Goal: Information Seeking & Learning: Compare options

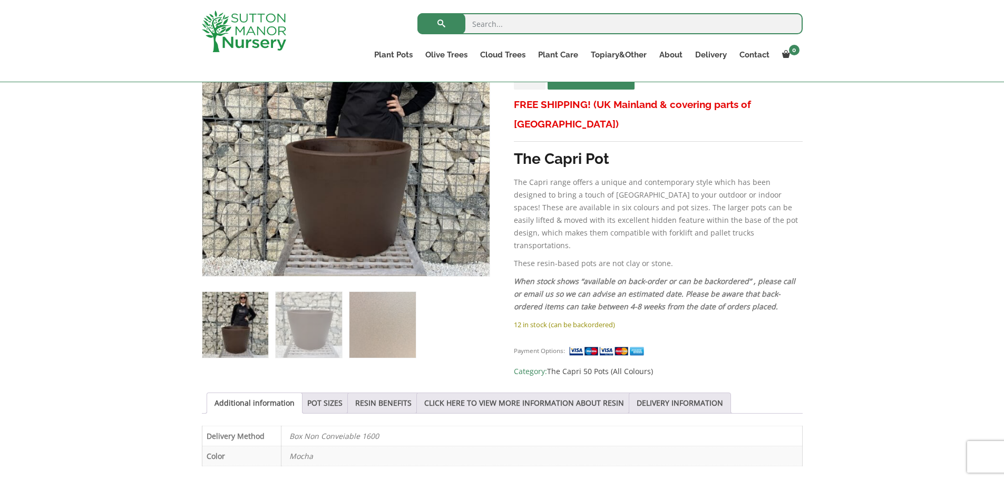
scroll to position [263, 0]
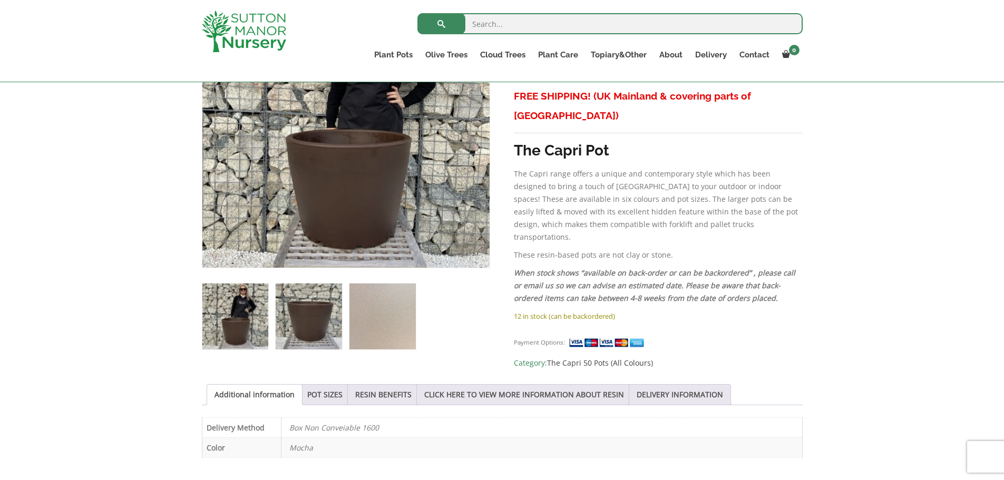
click at [306, 308] on img at bounding box center [309, 316] width 66 height 66
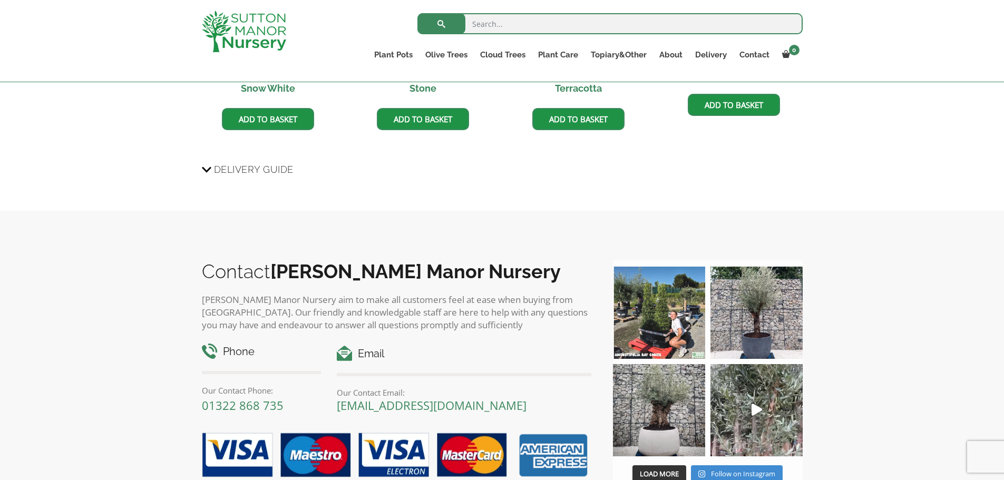
scroll to position [896, 0]
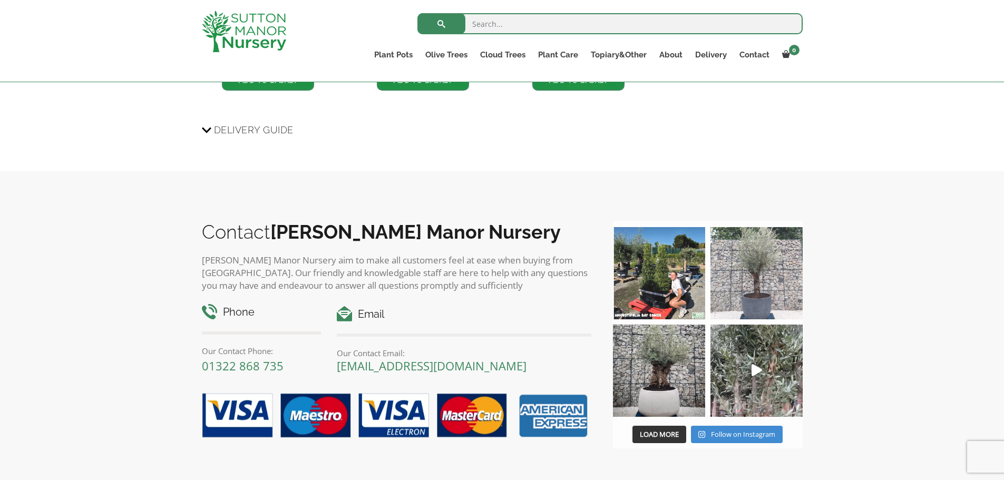
click at [758, 259] on img at bounding box center [756, 273] width 92 height 92
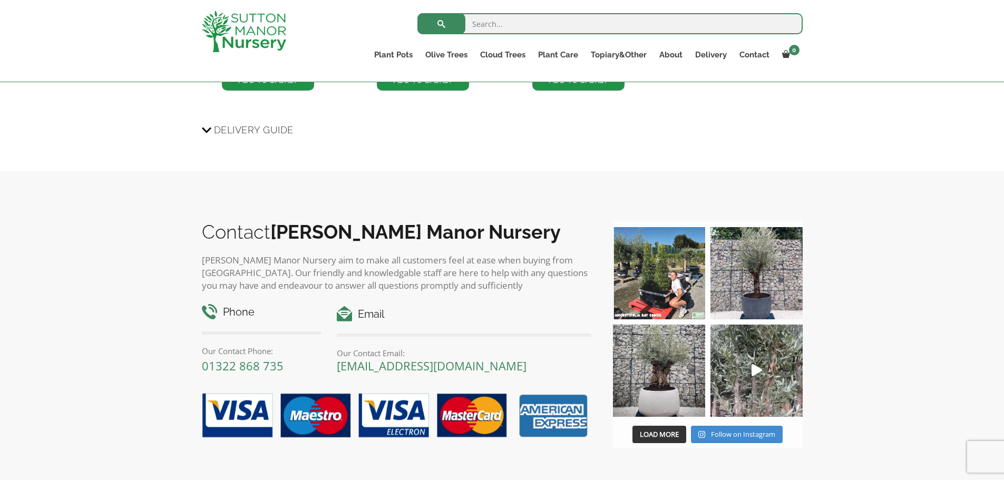
scroll to position [897, 0]
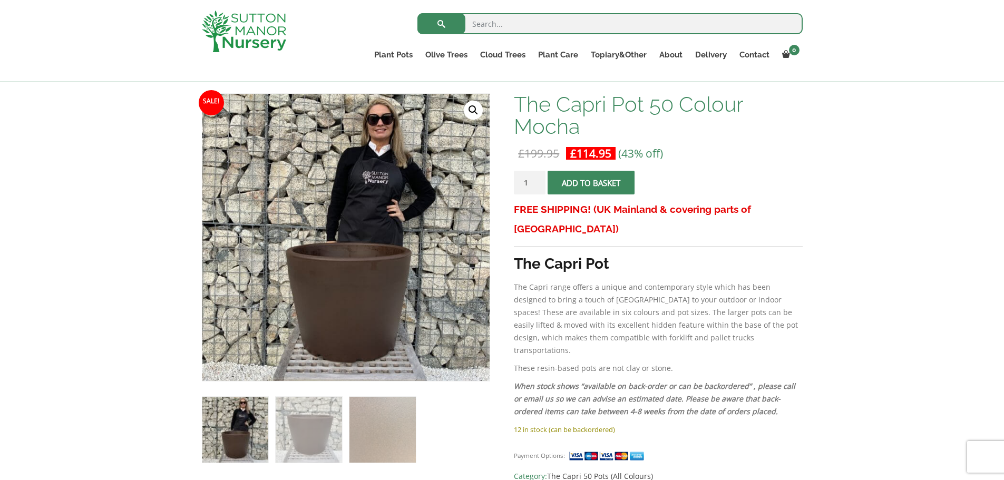
scroll to position [158, 0]
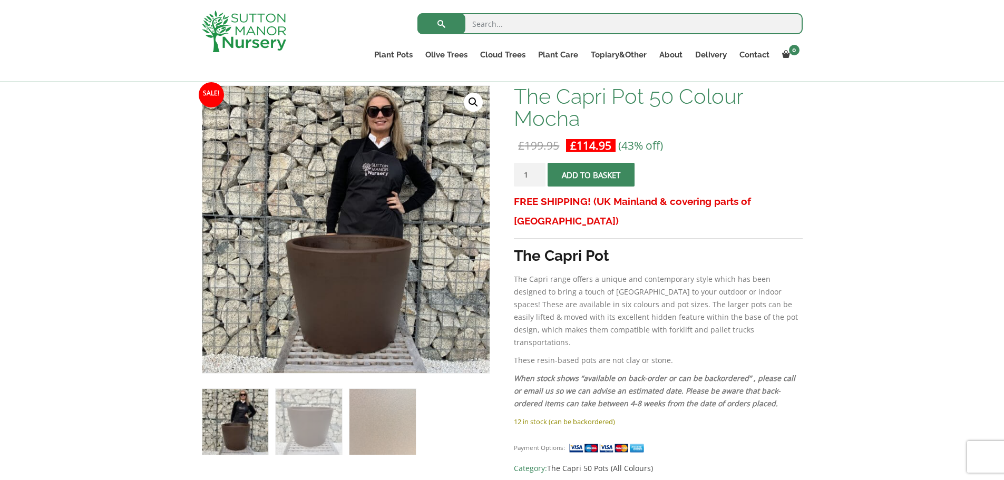
click at [470, 95] on link "🔍" at bounding box center [473, 102] width 19 height 19
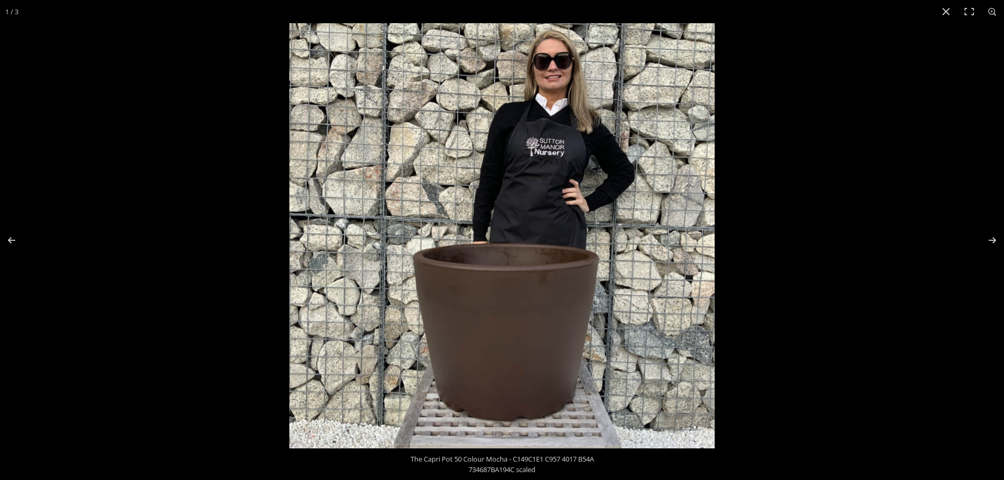
click at [537, 320] on img at bounding box center [501, 235] width 425 height 425
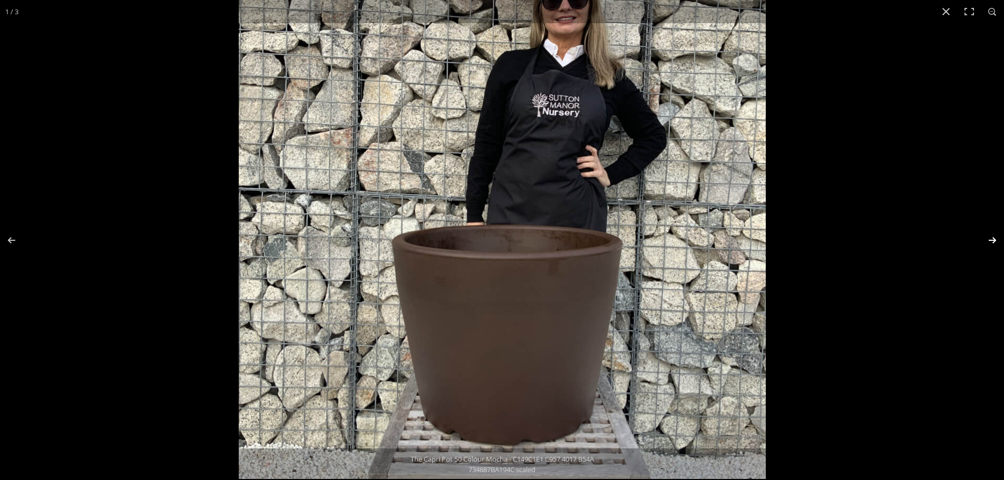
click at [992, 240] on button "Next (arrow right)" at bounding box center [985, 240] width 37 height 53
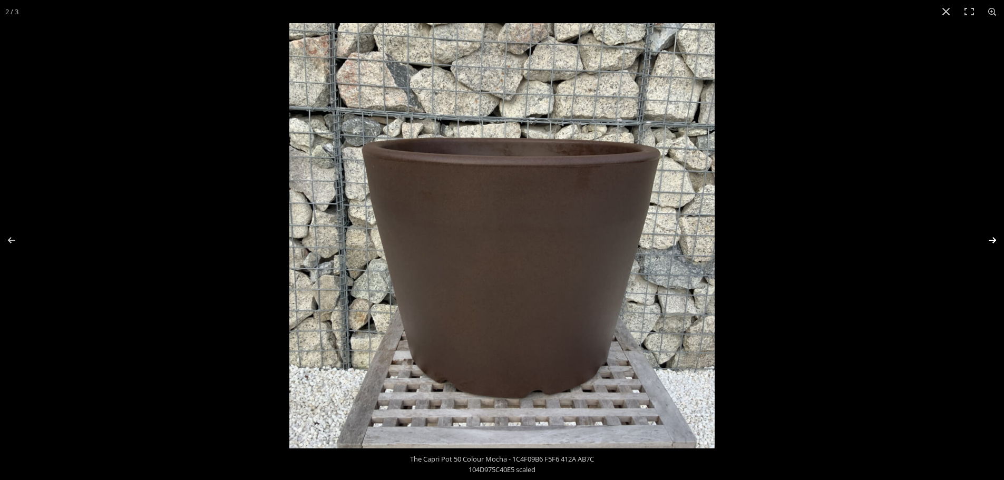
click at [992, 240] on button "Next (arrow right)" at bounding box center [985, 240] width 37 height 53
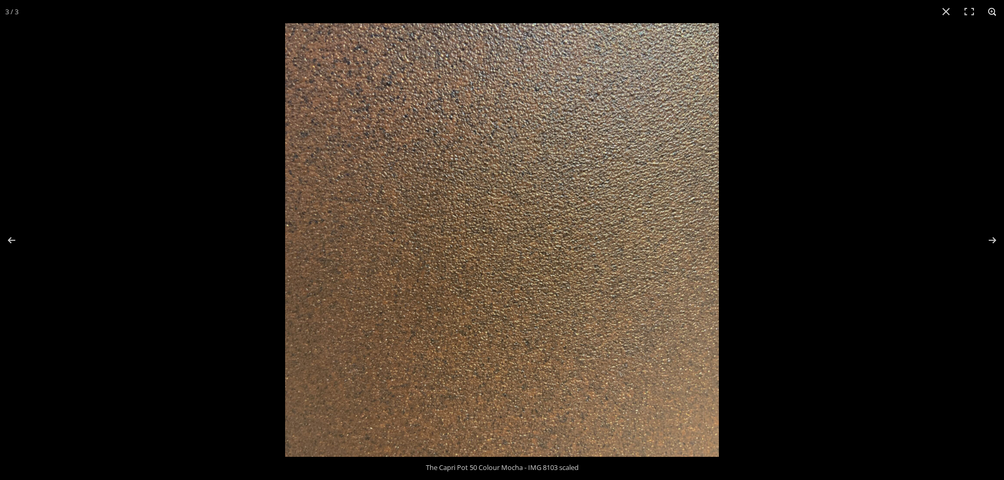
click at [990, 11] on button "Zoom in/out" at bounding box center [992, 11] width 23 height 23
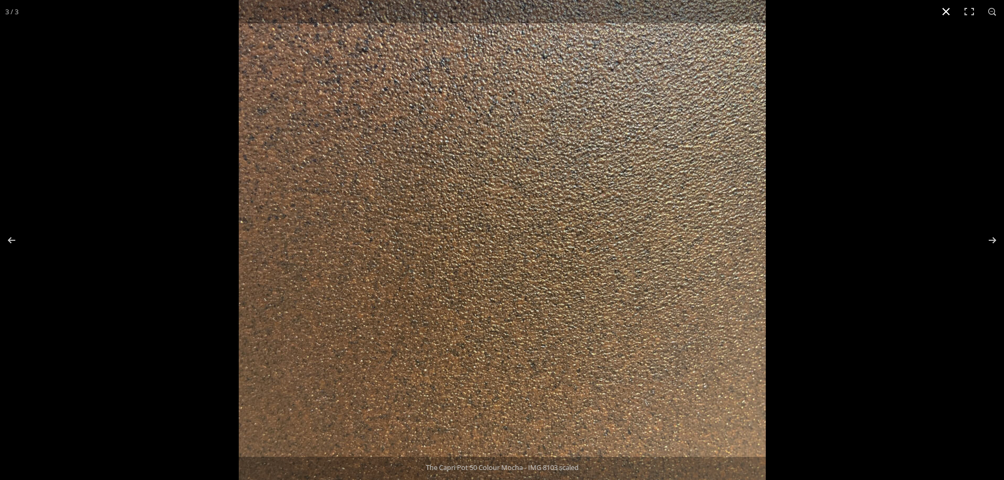
click at [943, 7] on button "Close (Esc)" at bounding box center [945, 11] width 23 height 23
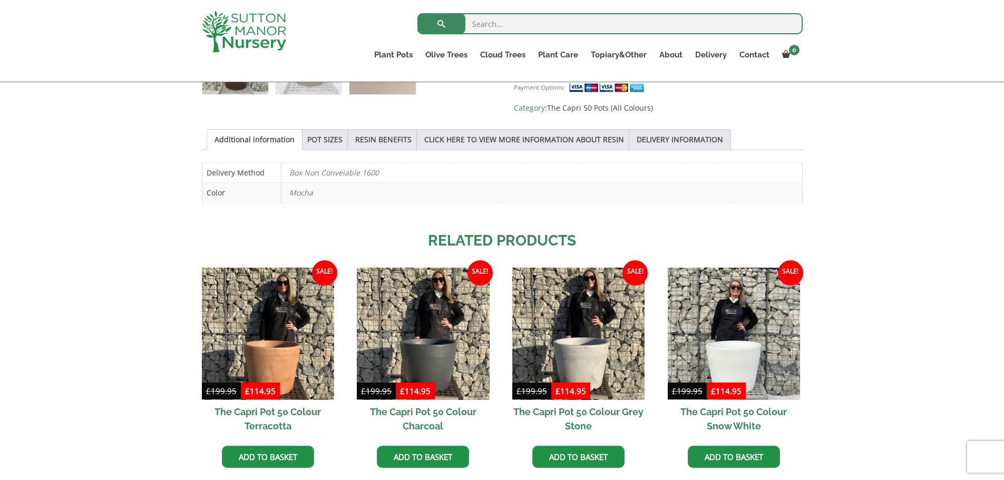
scroll to position [580, 0]
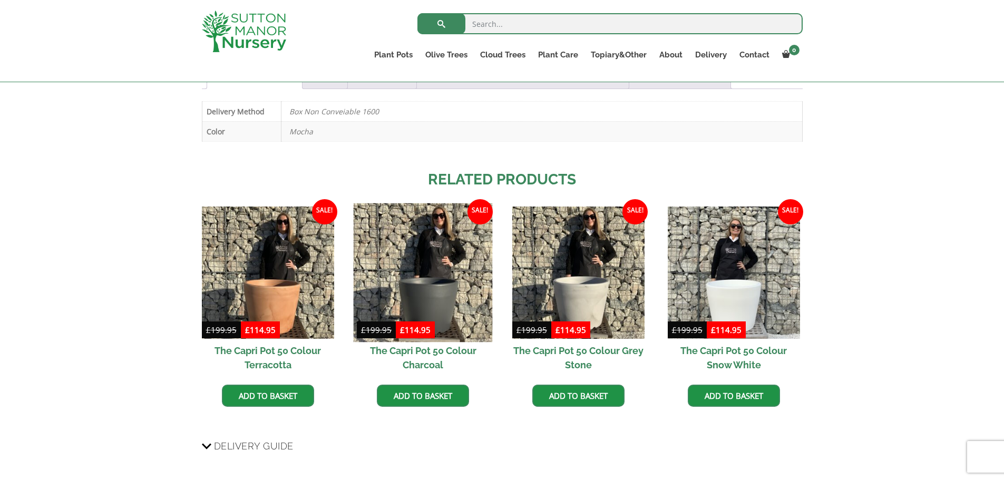
click at [427, 237] on img at bounding box center [423, 272] width 139 height 139
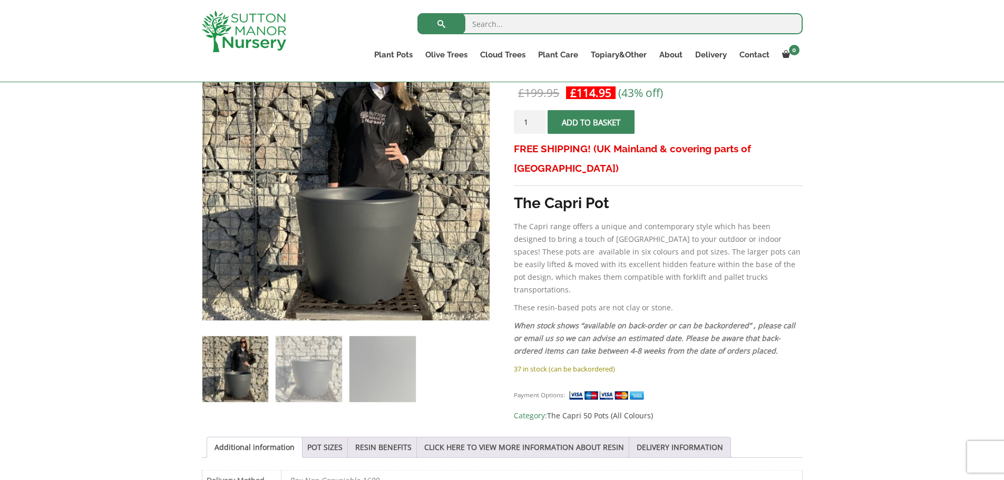
click at [367, 228] on img at bounding box center [345, 176] width 287 height 287
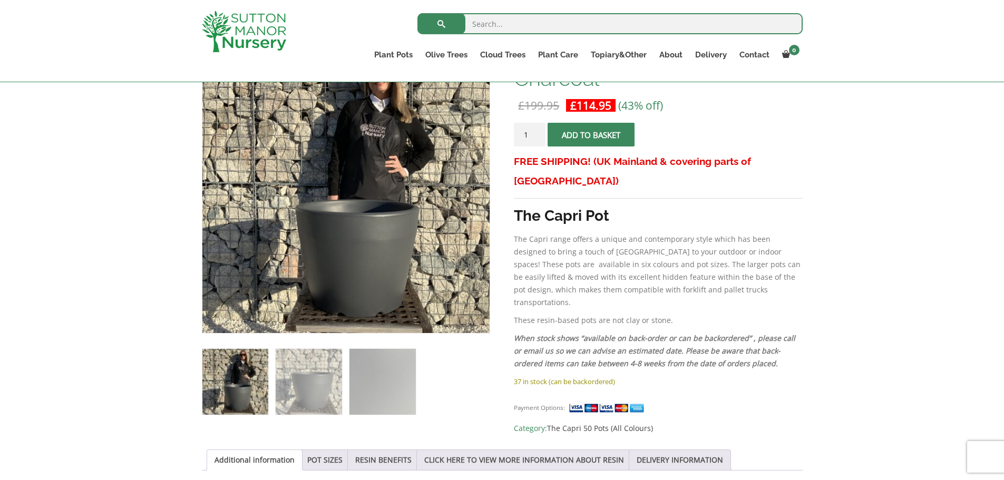
scroll to position [211, 0]
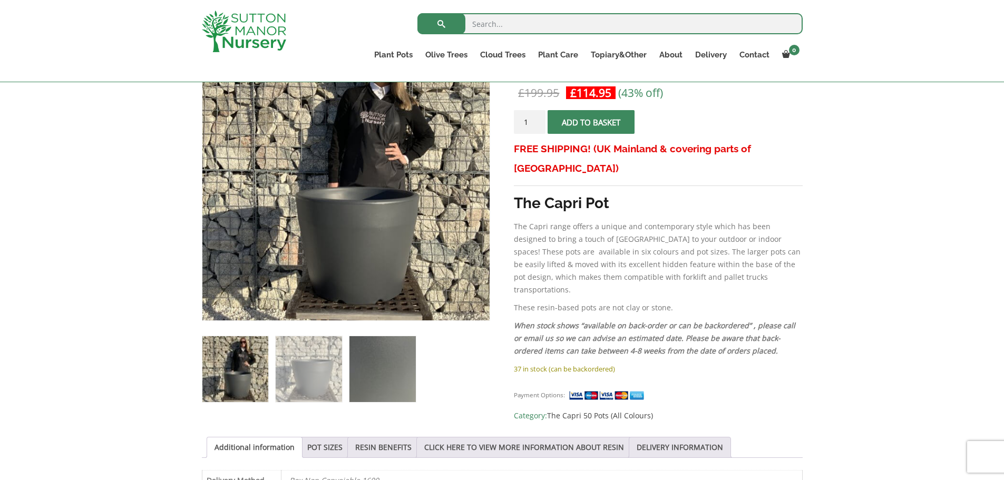
click at [387, 367] on img at bounding box center [382, 369] width 66 height 66
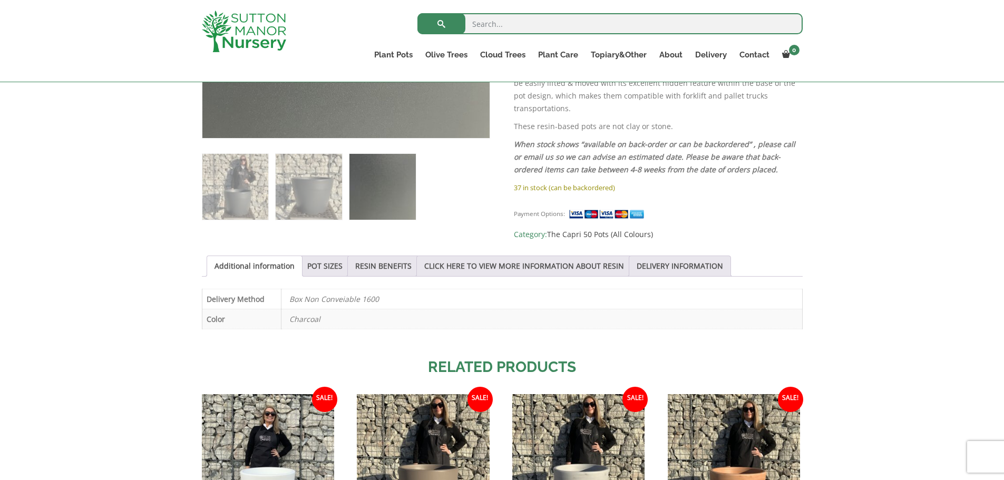
scroll to position [369, 0]
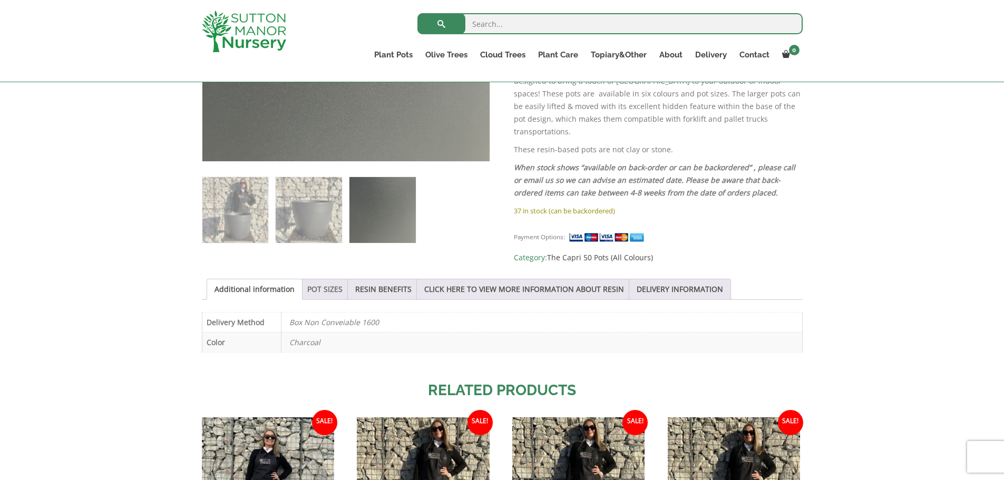
click at [318, 281] on link "POT SIZES" at bounding box center [324, 289] width 35 height 20
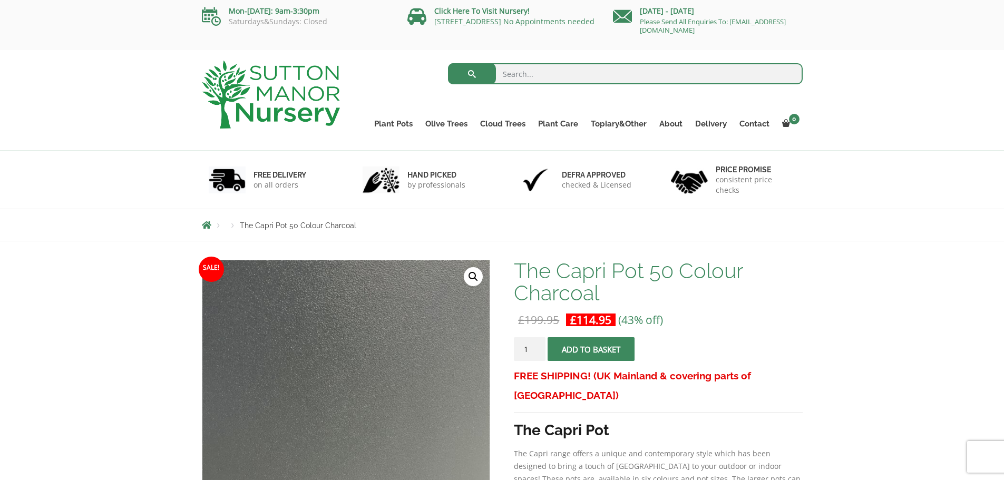
scroll to position [0, 0]
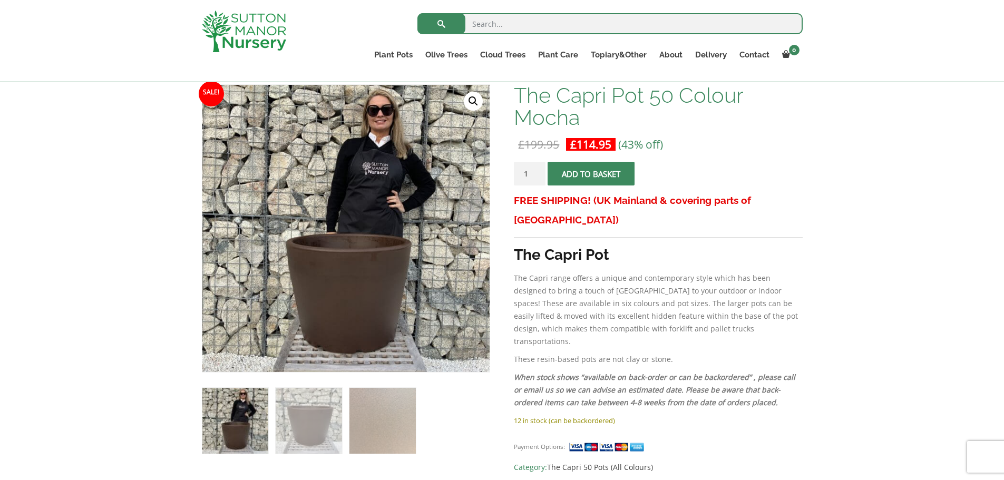
scroll to position [158, 0]
